Goal: Information Seeking & Learning: Learn about a topic

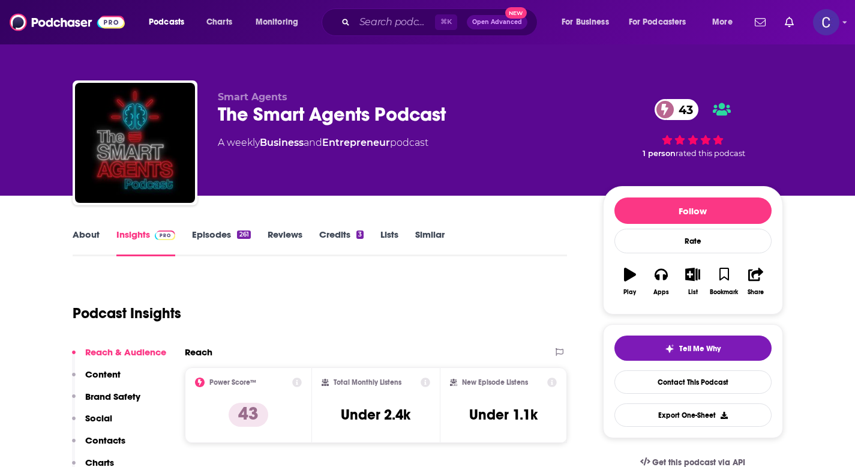
click at [86, 235] on link "About" at bounding box center [86, 243] width 27 height 28
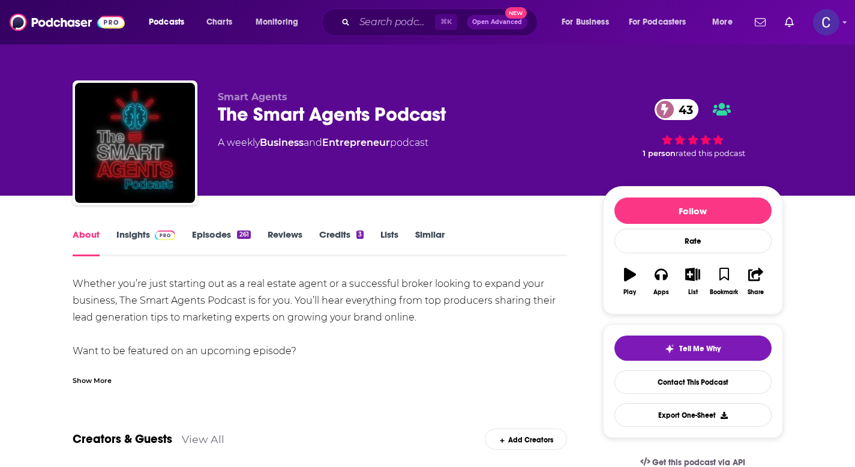
click at [100, 381] on div "Show More" at bounding box center [92, 379] width 39 height 11
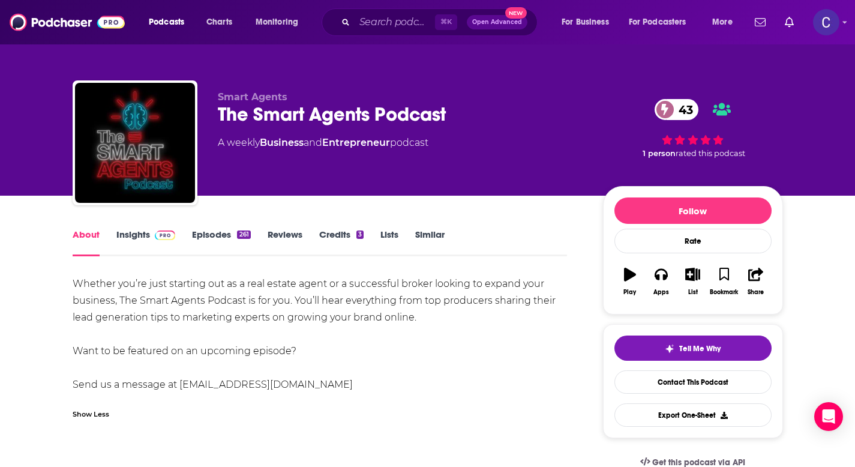
click at [130, 233] on link "Insights" at bounding box center [145, 243] width 59 height 28
